Goal: Find specific page/section: Find specific page/section

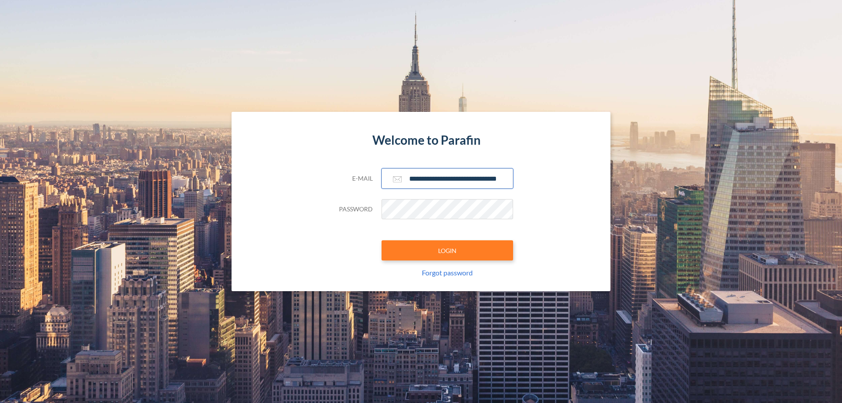
scroll to position [0, 14]
type input "**********"
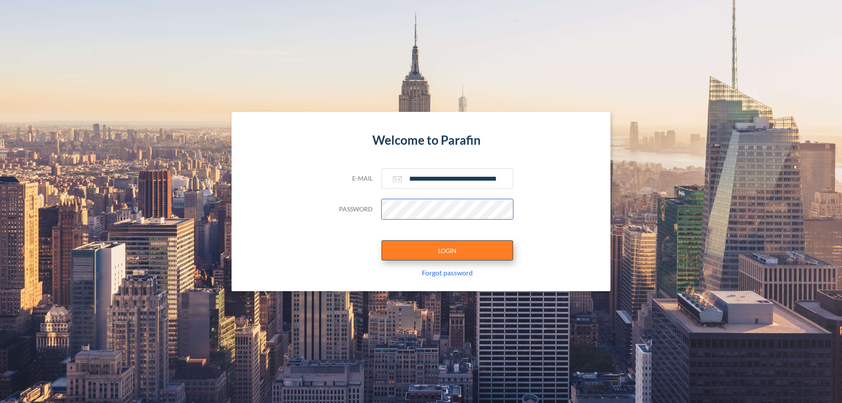
scroll to position [0, 0]
click at [447, 250] on button "LOGIN" at bounding box center [447, 250] width 132 height 20
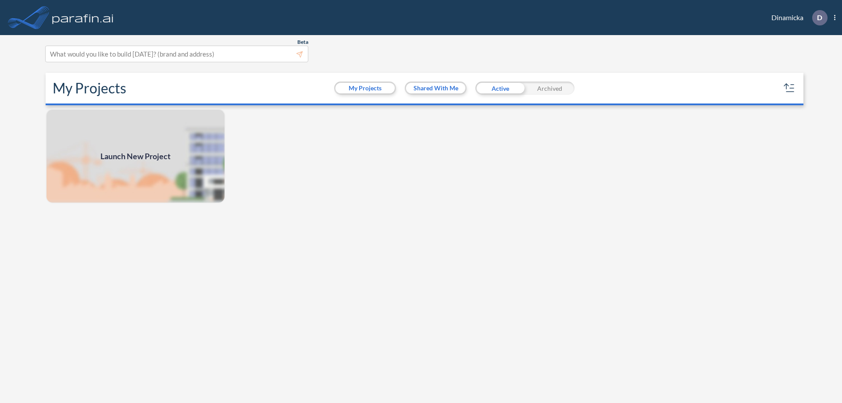
scroll to position [2, 0]
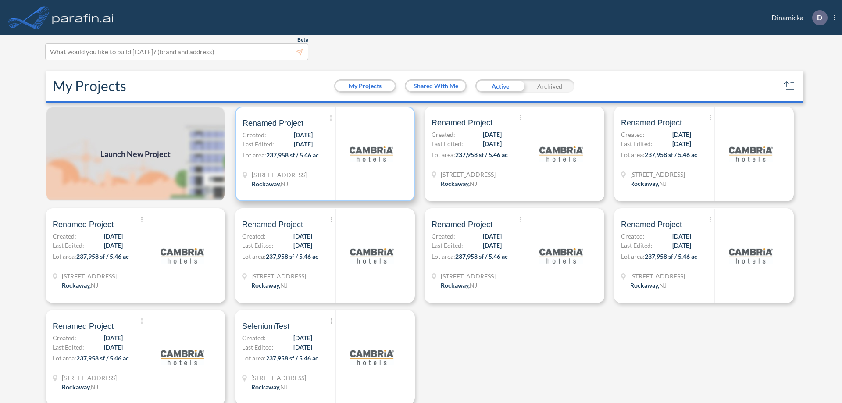
click at [323, 154] on p "Lot area: 237,958 sf / 5.46 ac" at bounding box center [288, 156] width 93 height 13
